Goal: Find specific page/section: Find specific page/section

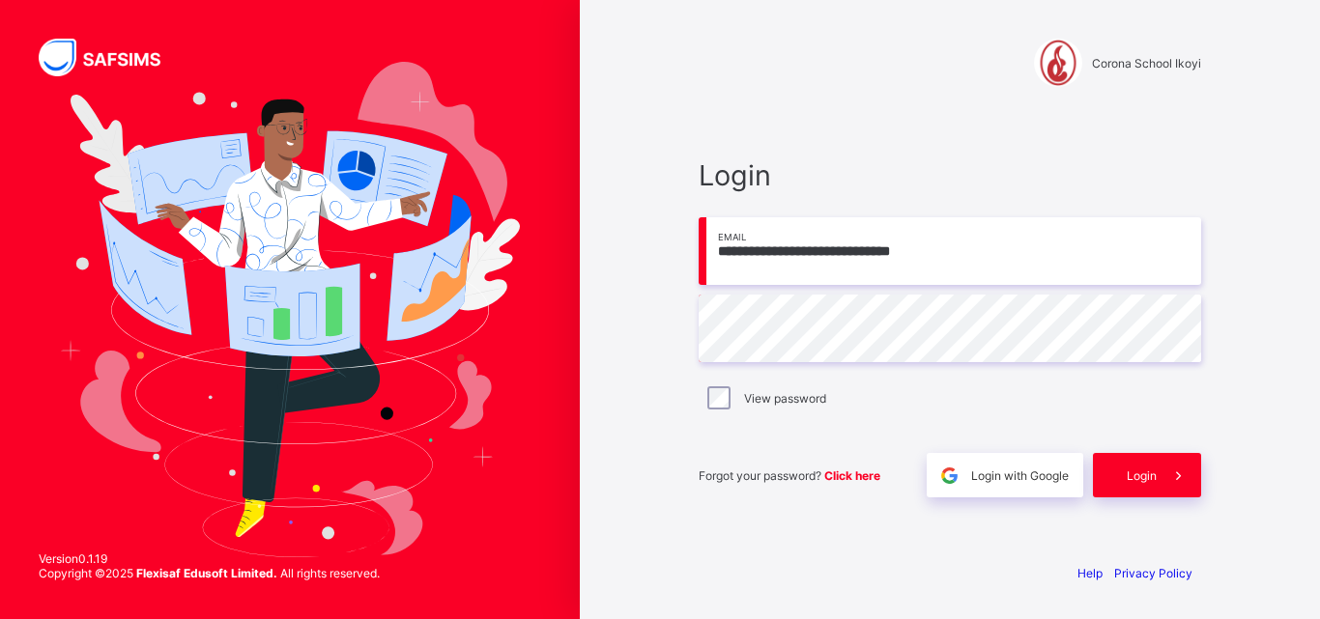
click at [1149, 484] on div "Login" at bounding box center [1147, 475] width 108 height 44
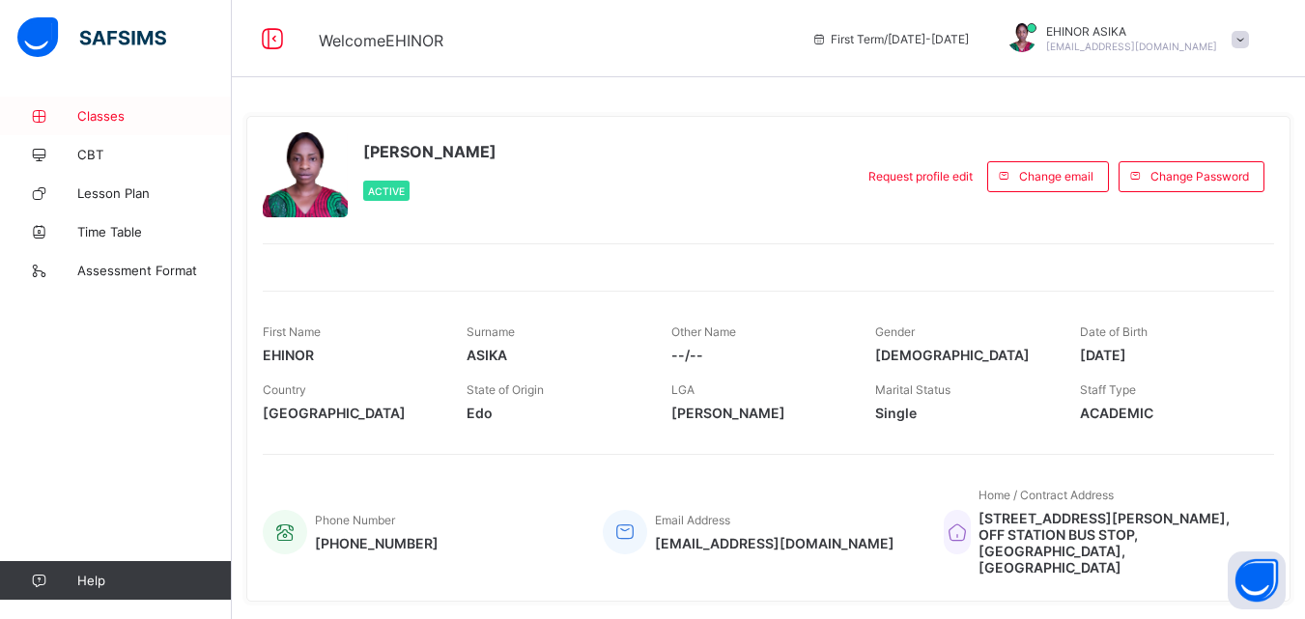
click at [85, 116] on span "Classes" at bounding box center [154, 115] width 155 height 15
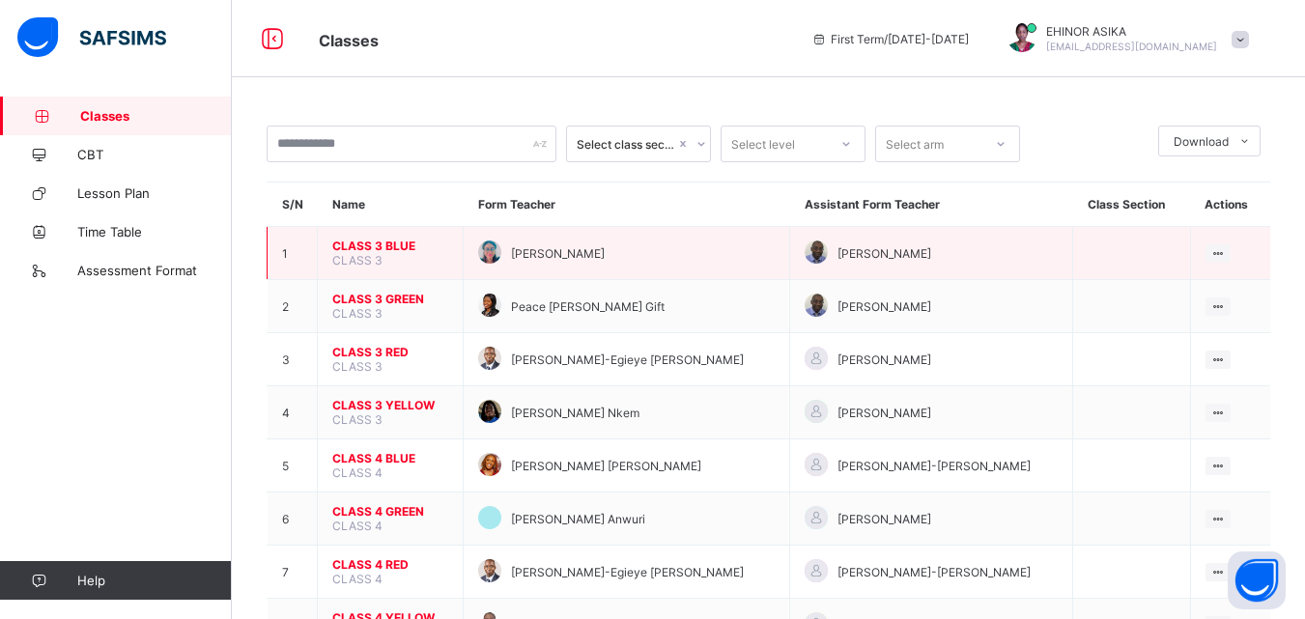
click at [402, 247] on span "CLASS 3 BLUE" at bounding box center [390, 246] width 116 height 14
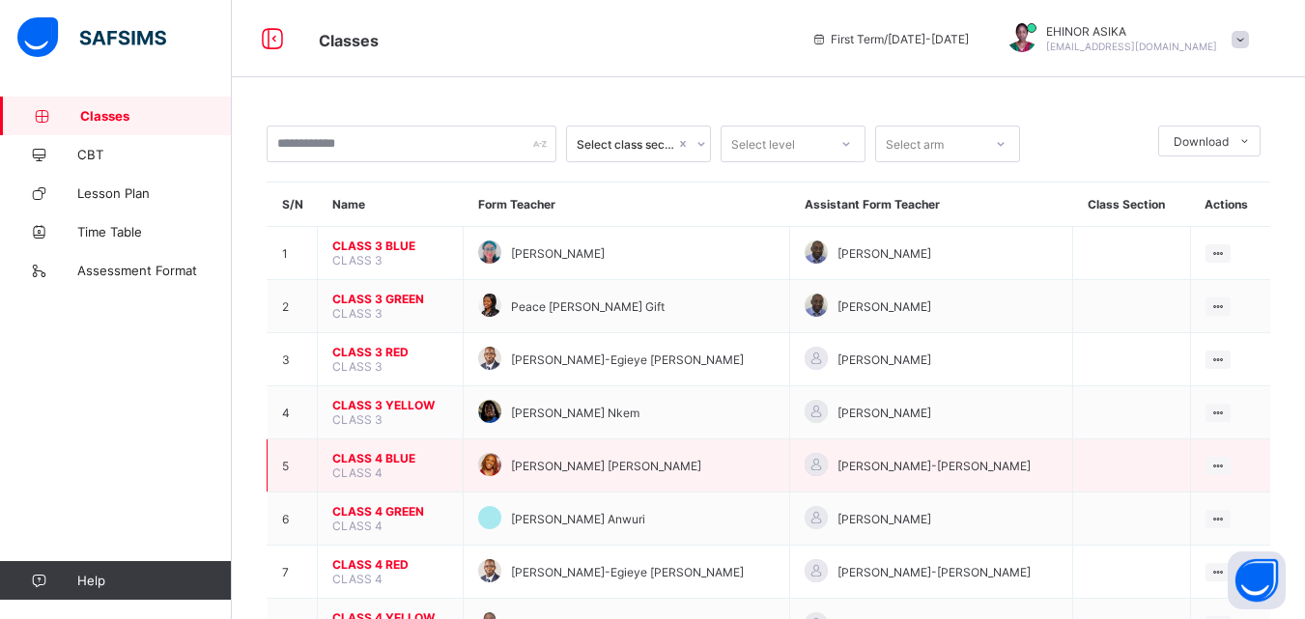
click at [398, 457] on span "CLASS 4 BLUE" at bounding box center [390, 458] width 116 height 14
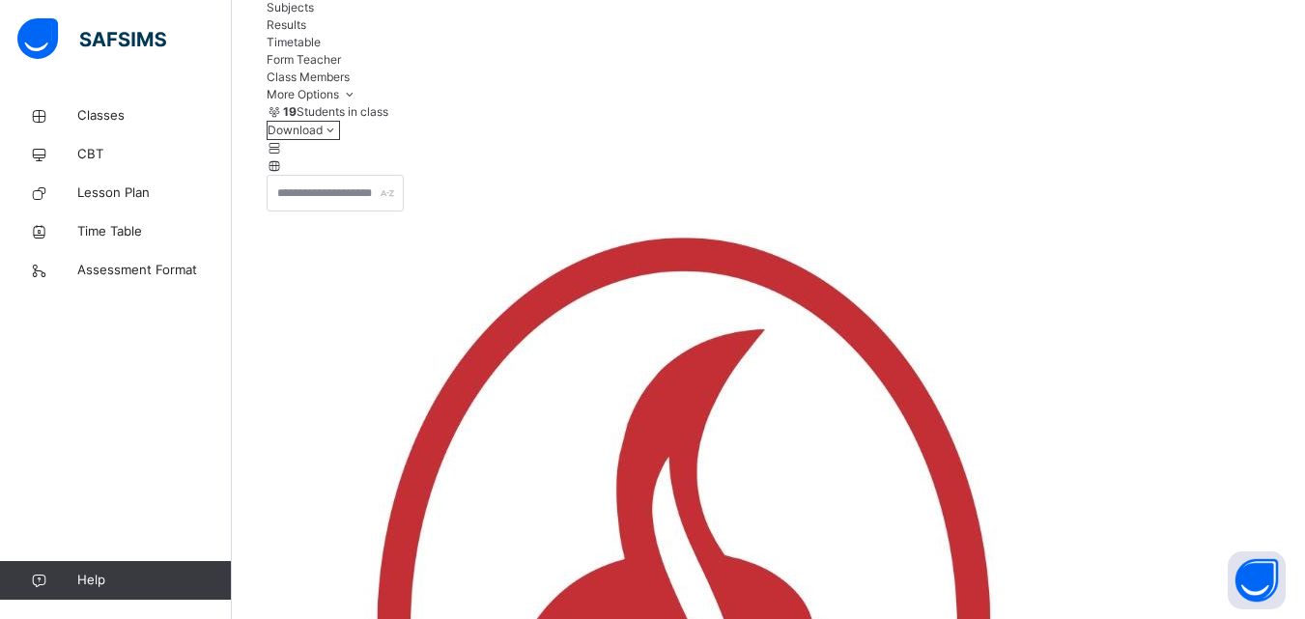
scroll to position [193, 0]
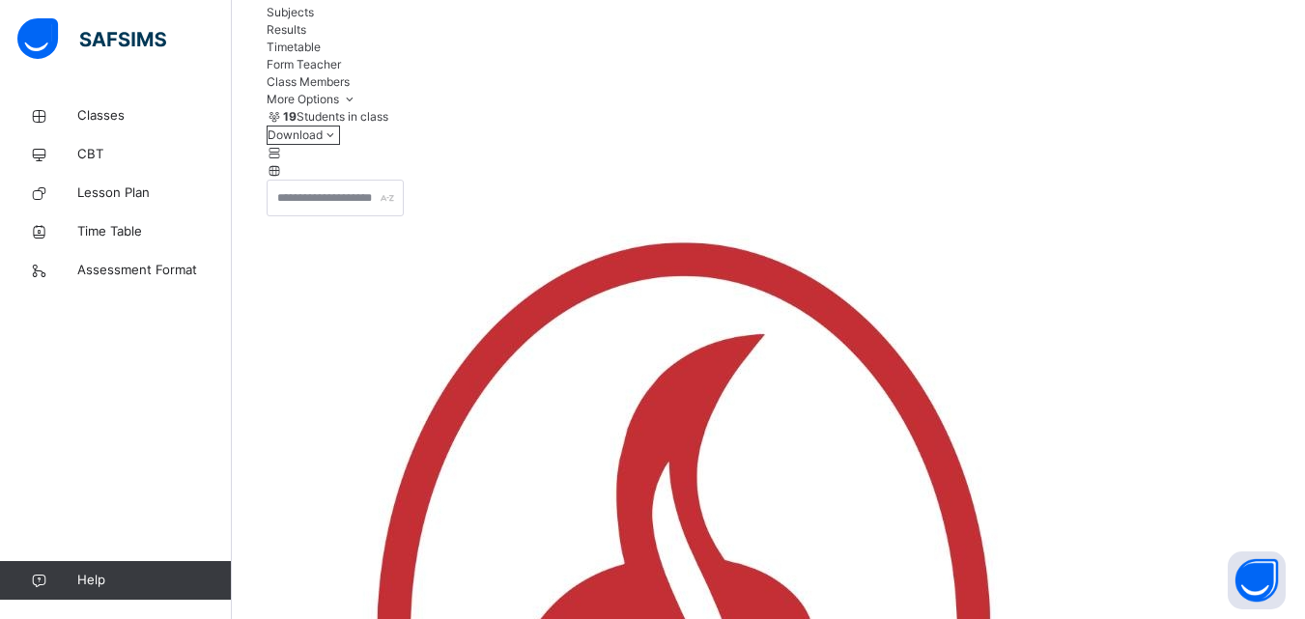
click at [314, 19] on span "Subjects" at bounding box center [290, 12] width 47 height 14
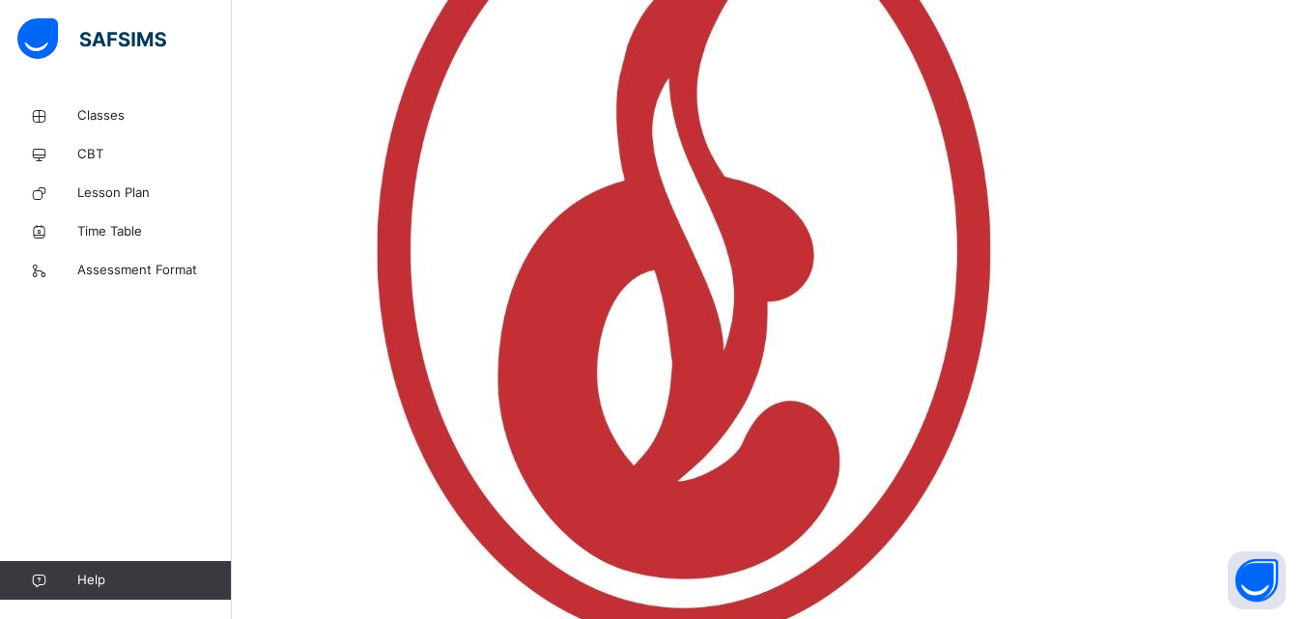
scroll to position [618, 0]
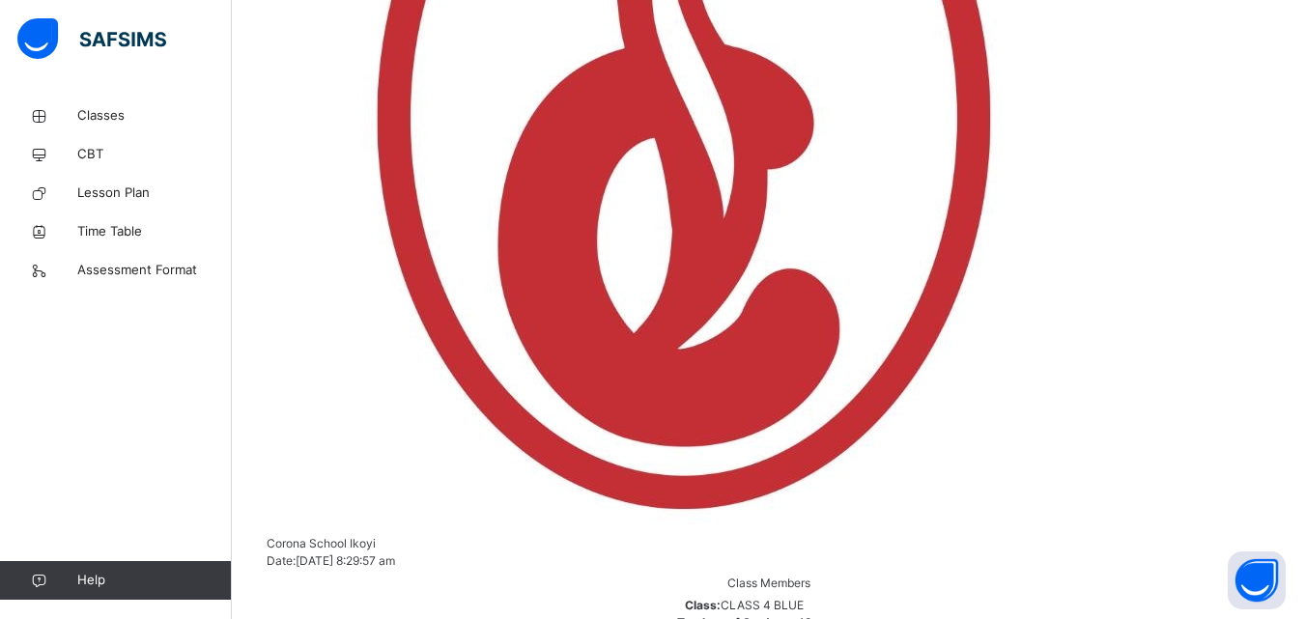
scroll to position [734, 0]
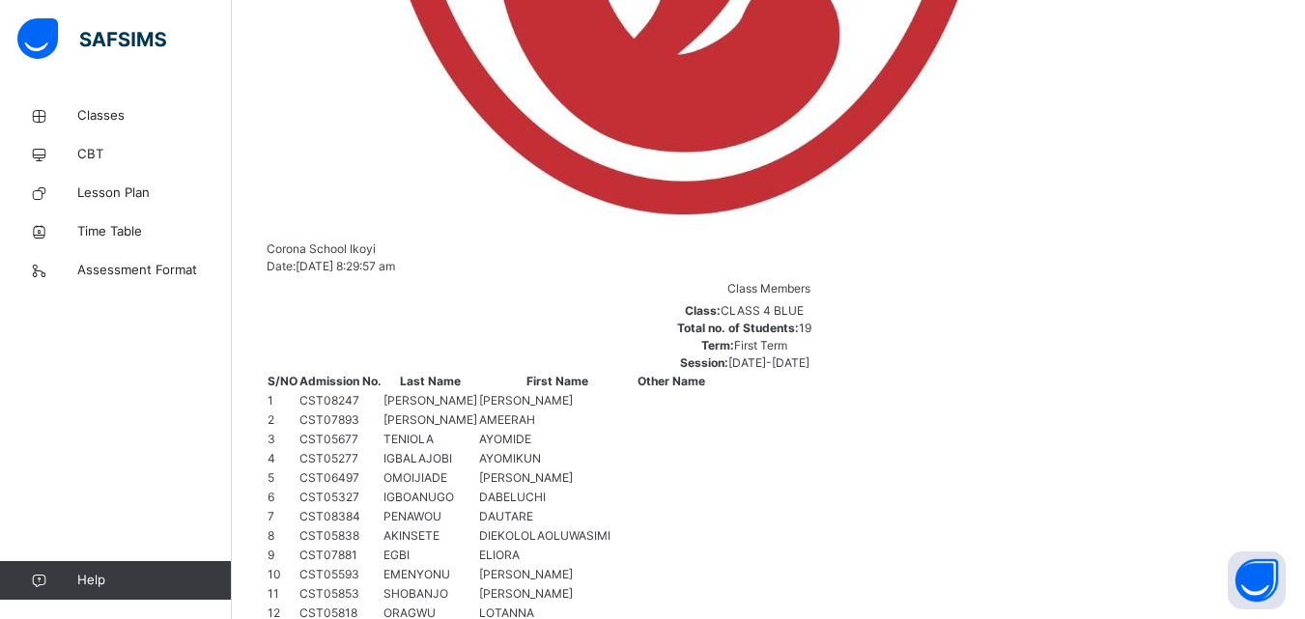
scroll to position [1044, 0]
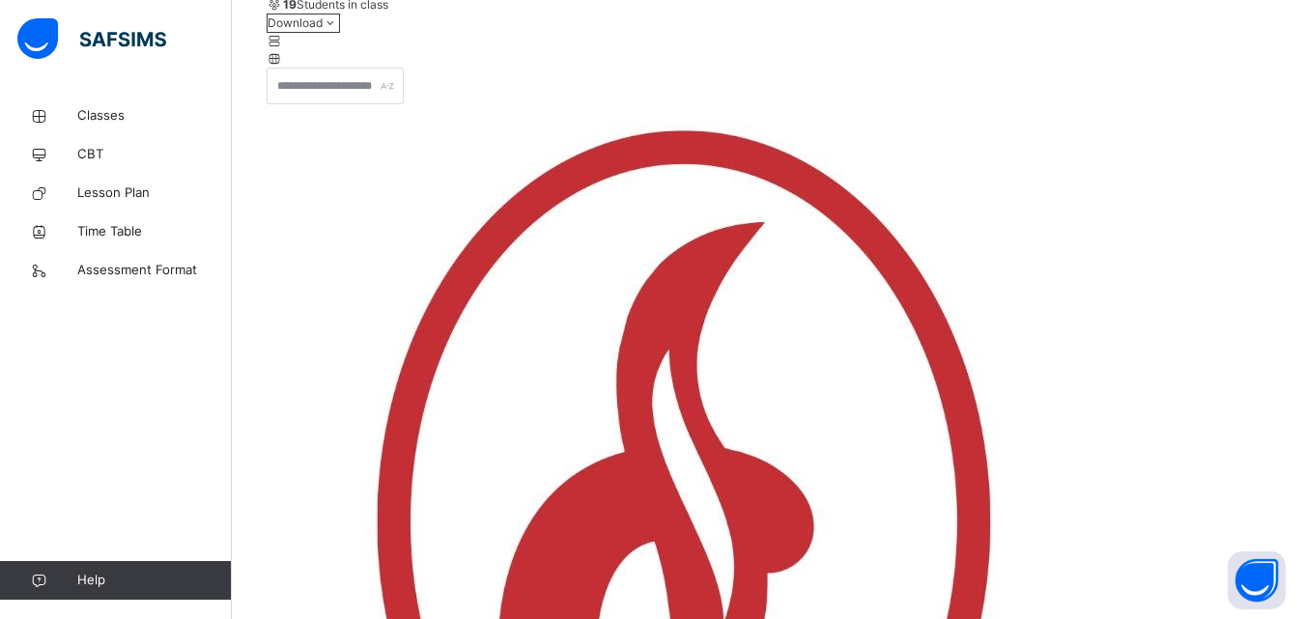
scroll to position [309, 0]
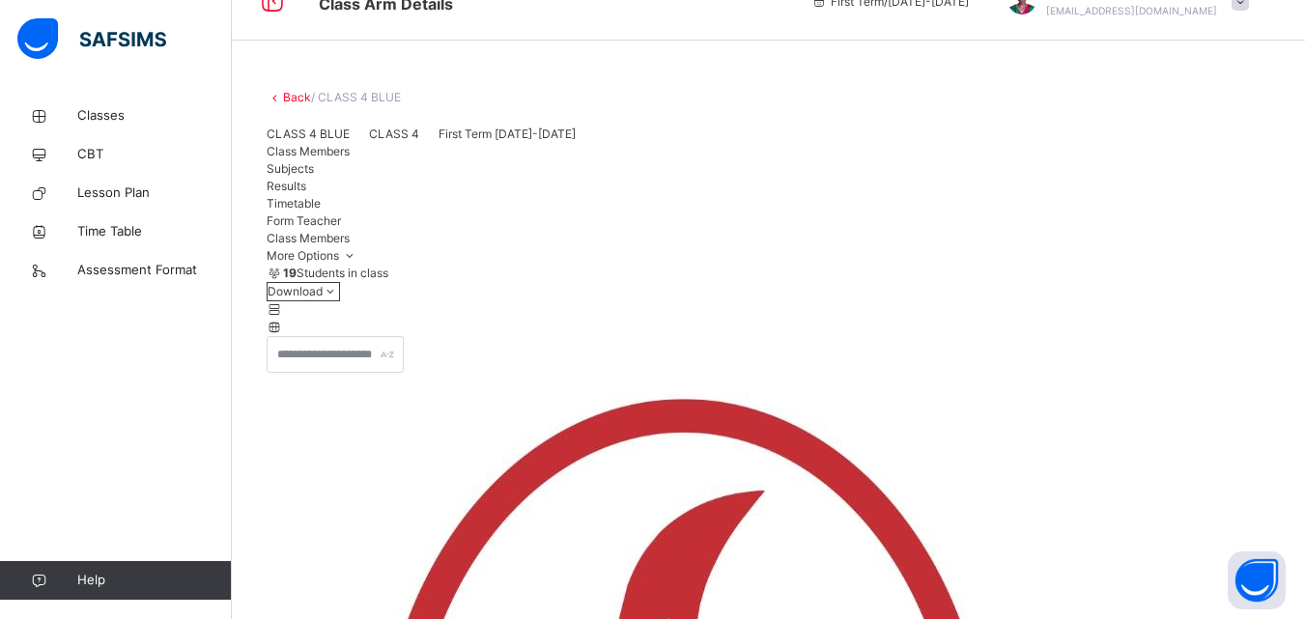
scroll to position [0, 0]
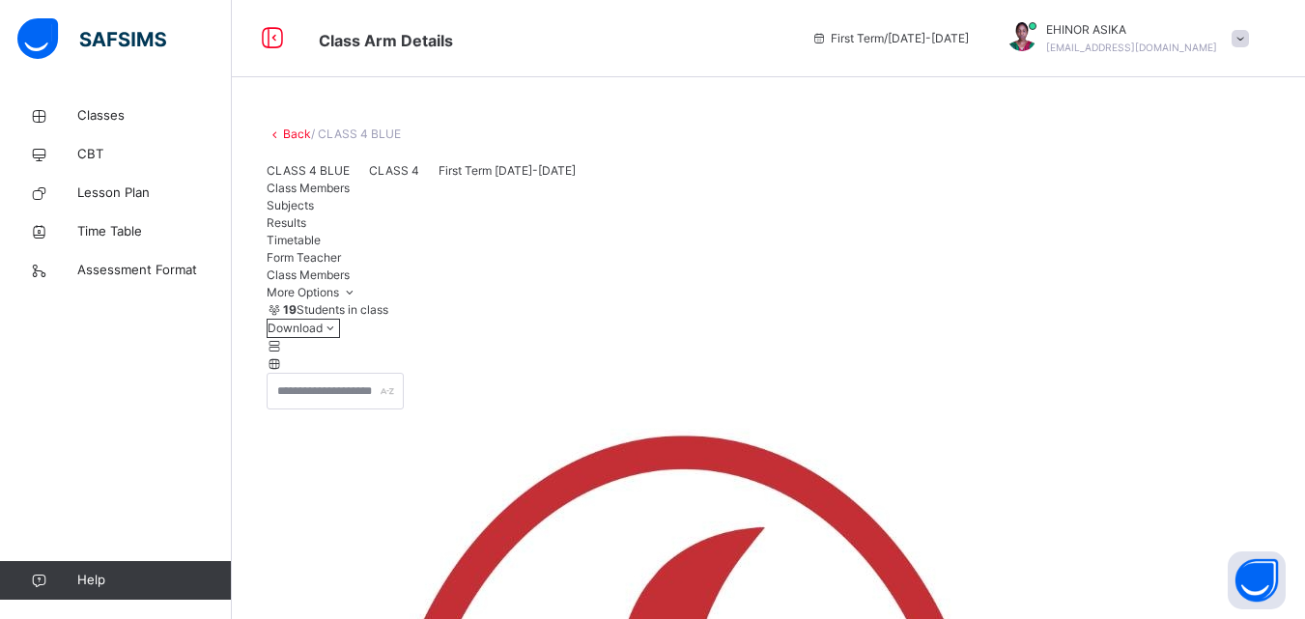
click at [314, 213] on span "Subjects" at bounding box center [290, 205] width 47 height 14
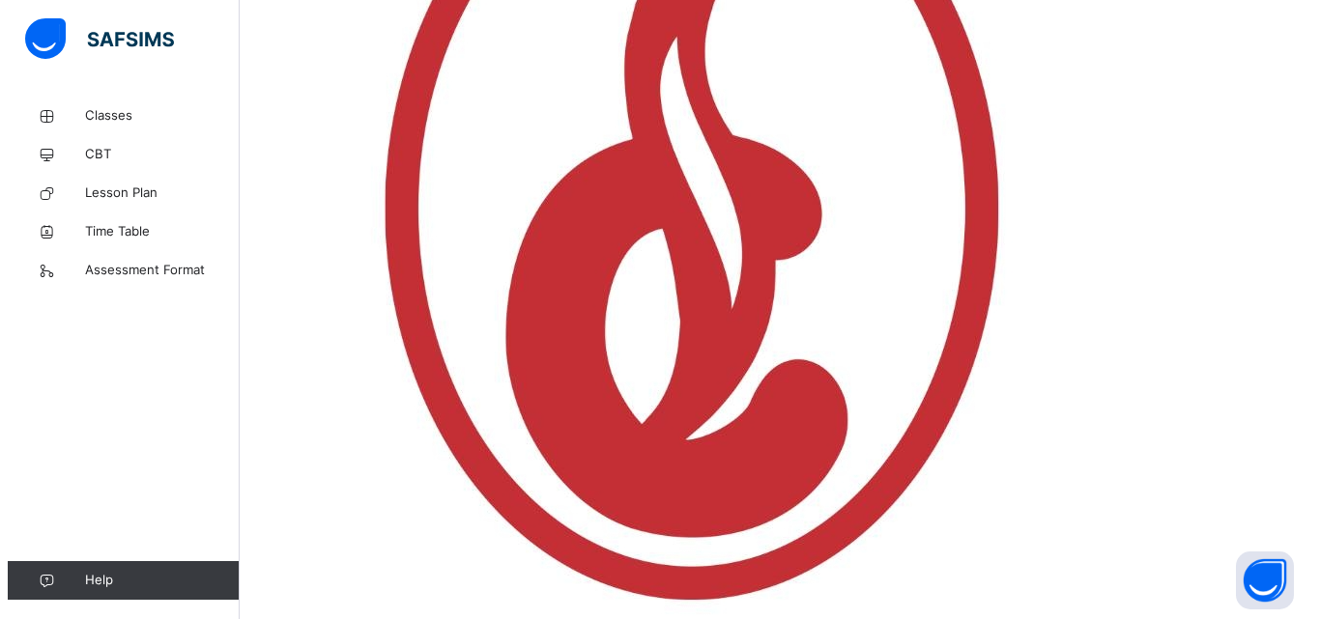
scroll to position [683, 0]
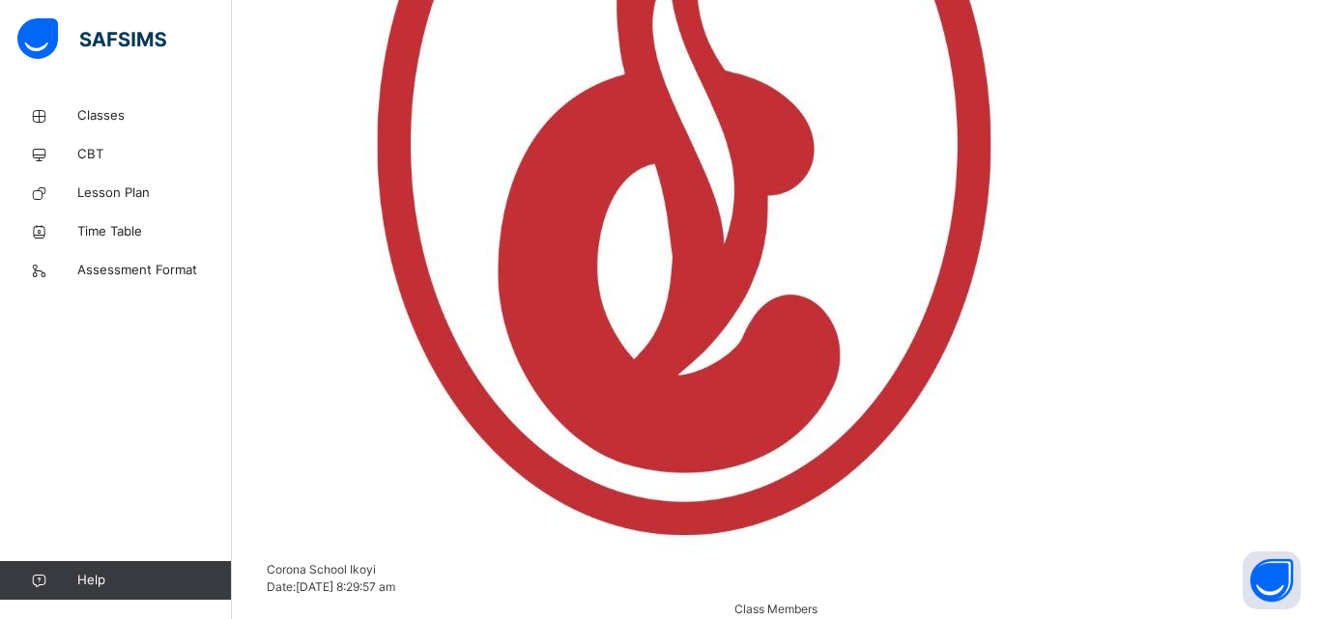
drag, startPoint x: 1067, startPoint y: 457, endPoint x: 1127, endPoint y: 96, distance: 366.3
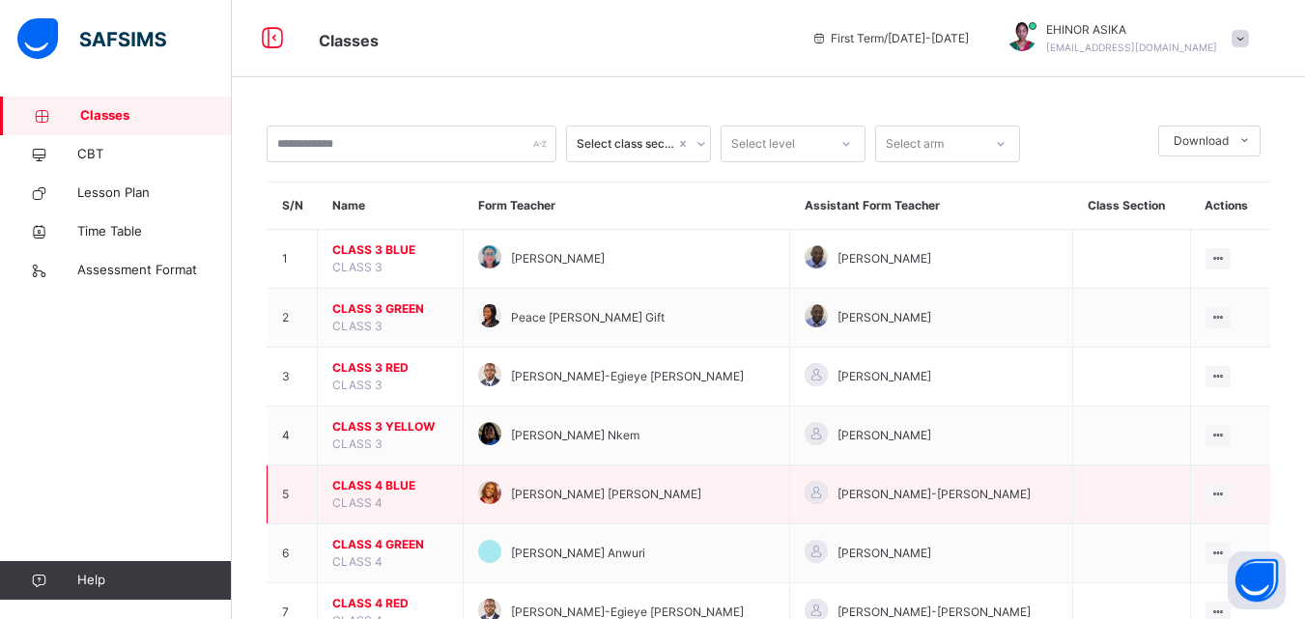
click at [387, 486] on span "CLASS 4 BLUE" at bounding box center [390, 485] width 116 height 17
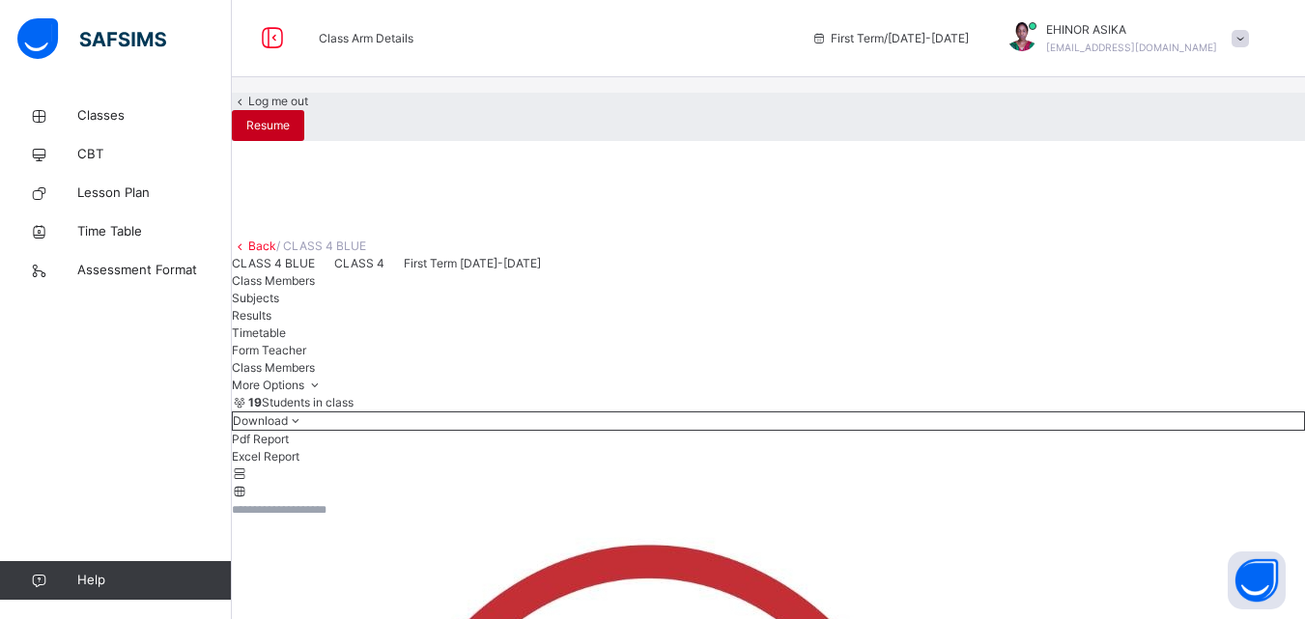
click at [290, 134] on span "Resume" at bounding box center [267, 125] width 43 height 17
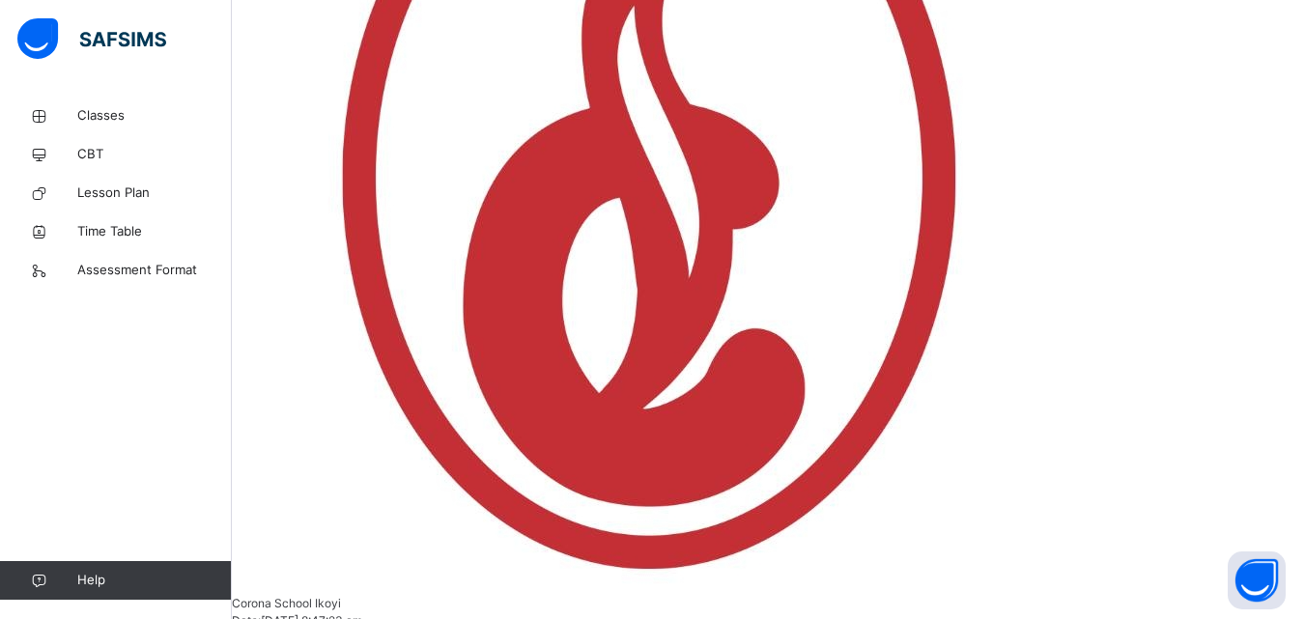
scroll to position [618, 0]
